Goal: Transaction & Acquisition: Book appointment/travel/reservation

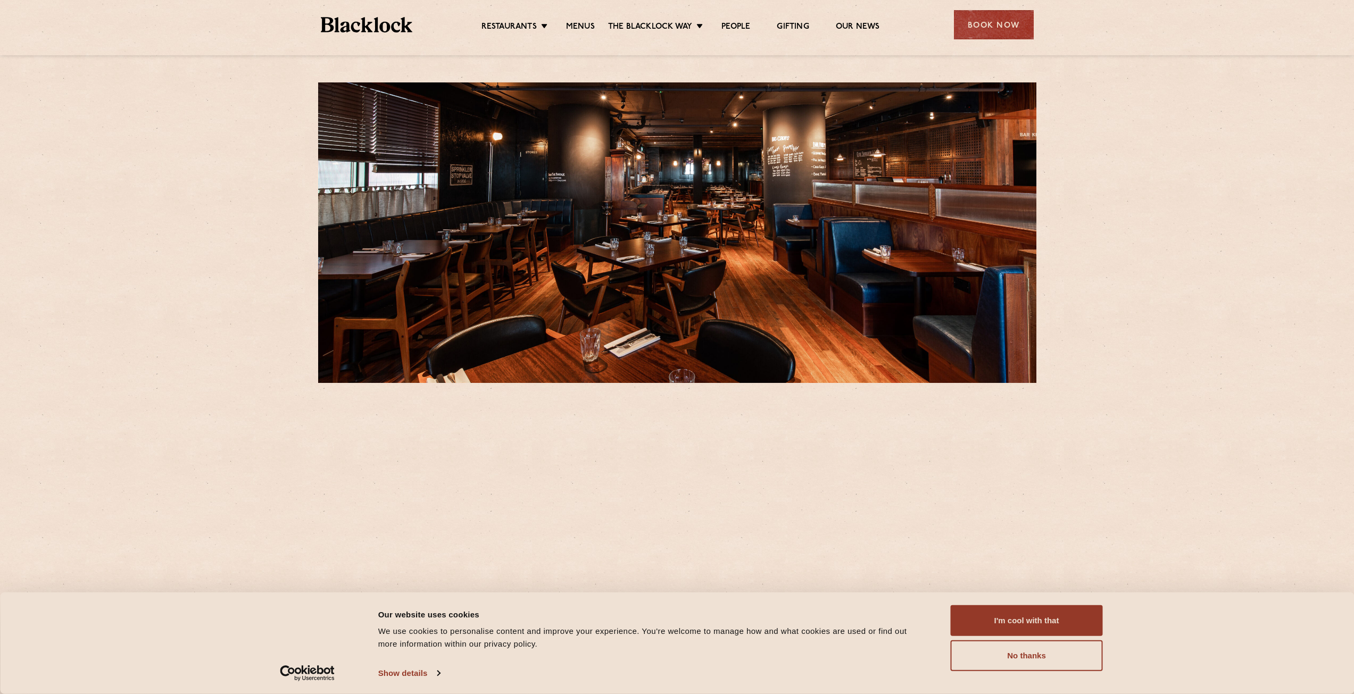
click at [970, 23] on div "Book Now" at bounding box center [994, 24] width 80 height 29
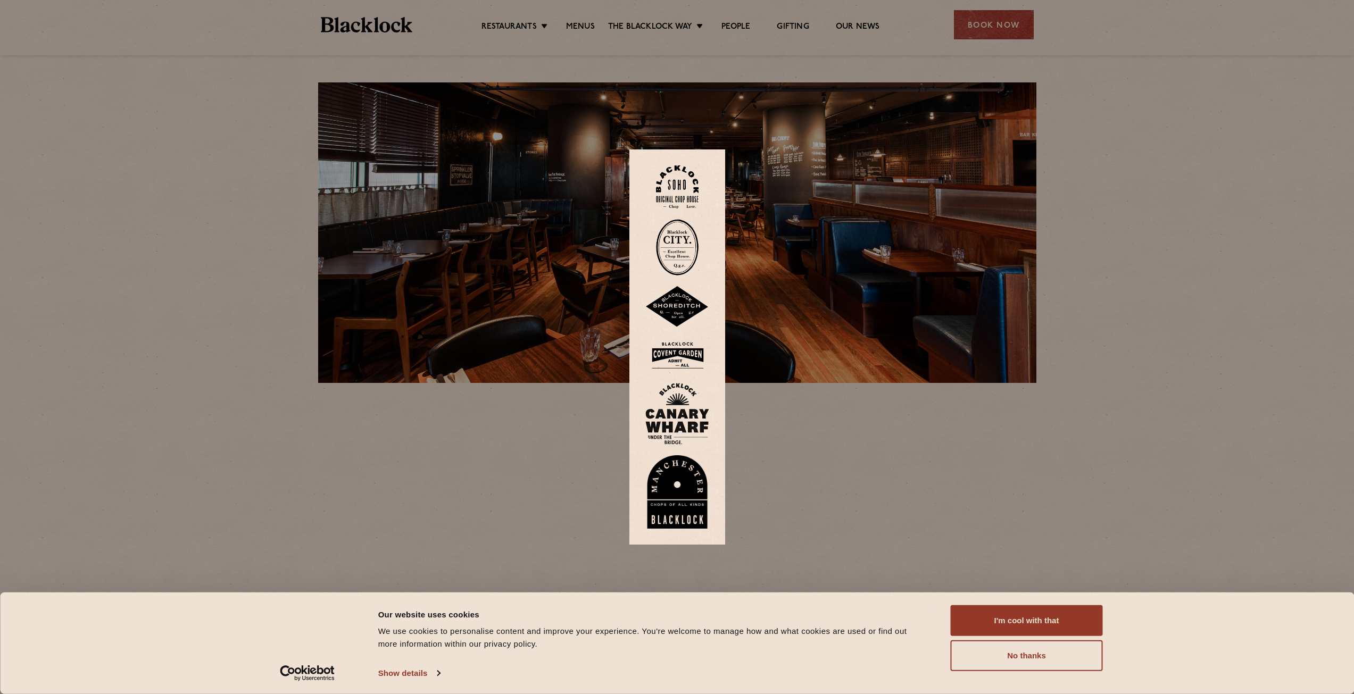
click at [678, 415] on img at bounding box center [677, 414] width 64 height 62
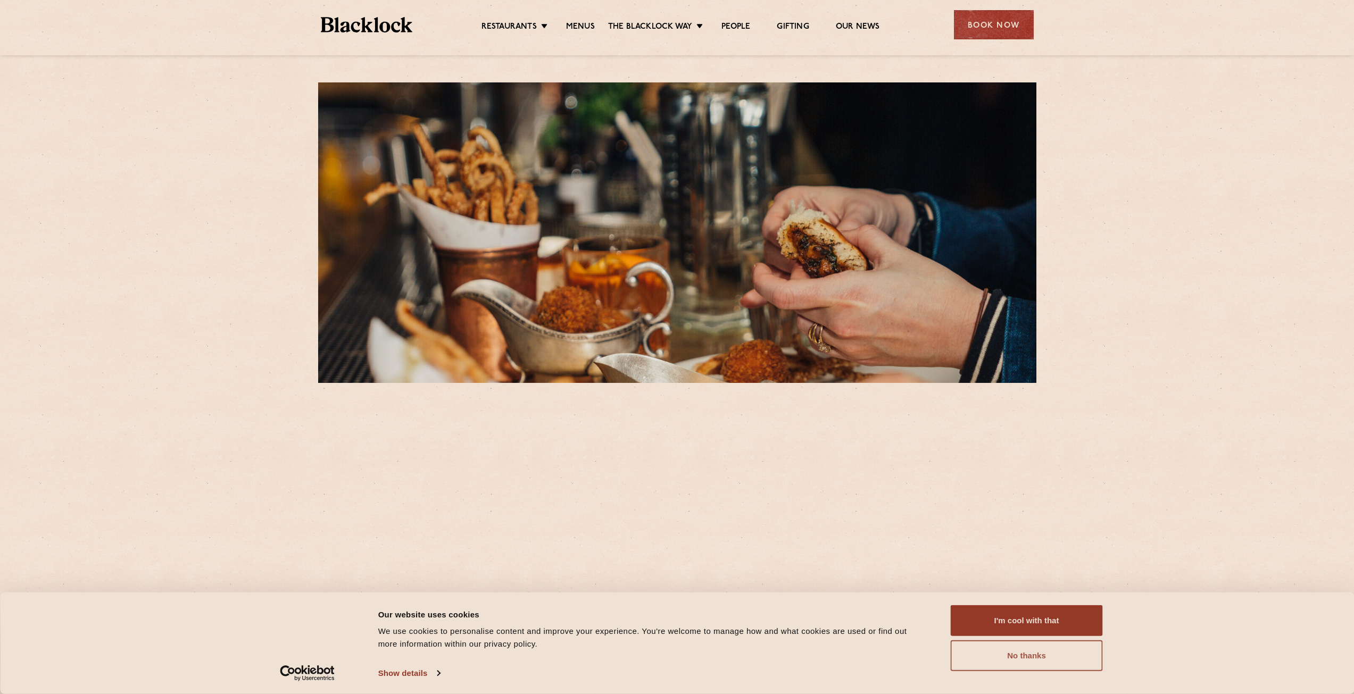
click at [1054, 654] on button "No thanks" at bounding box center [1027, 656] width 152 height 31
